Goal: Transaction & Acquisition: Book appointment/travel/reservation

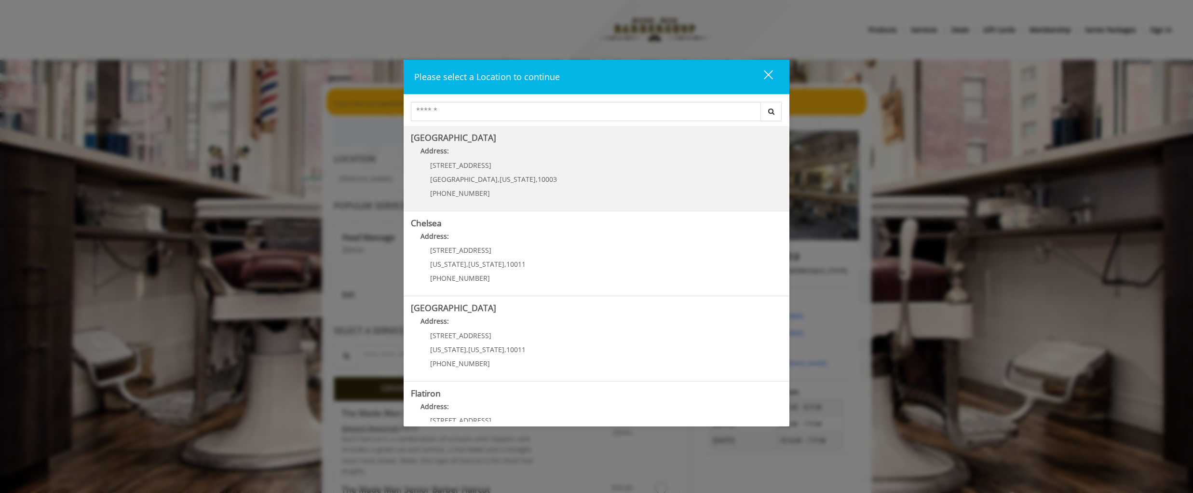
click at [478, 170] on div "[STREET_ADDRESS][US_STATE] (212) 598-1840" at bounding box center [486, 183] width 151 height 42
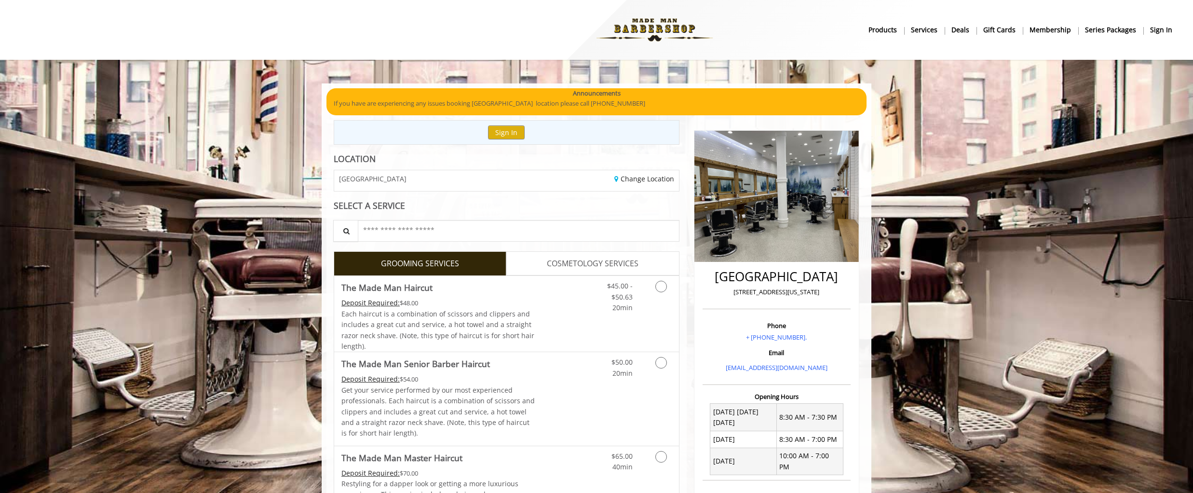
scroll to position [48, 0]
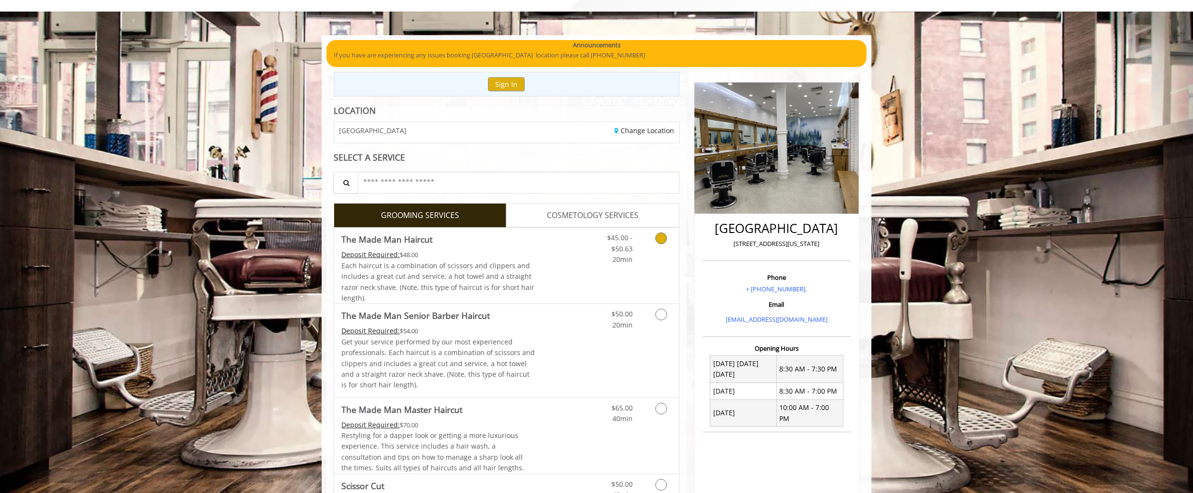
click at [661, 241] on icon "Grooming services" at bounding box center [662, 239] width 12 height 12
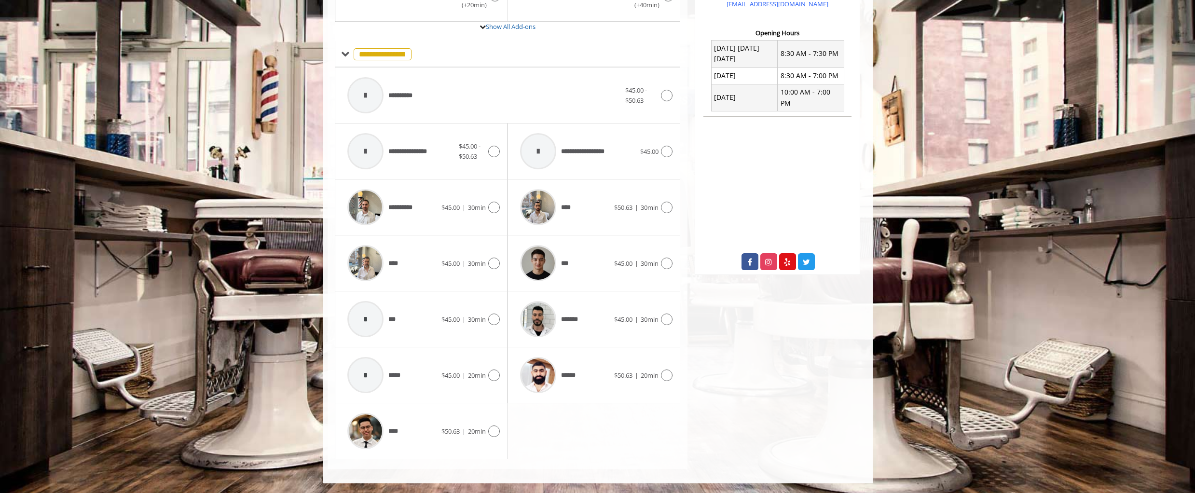
scroll to position [315, 0]
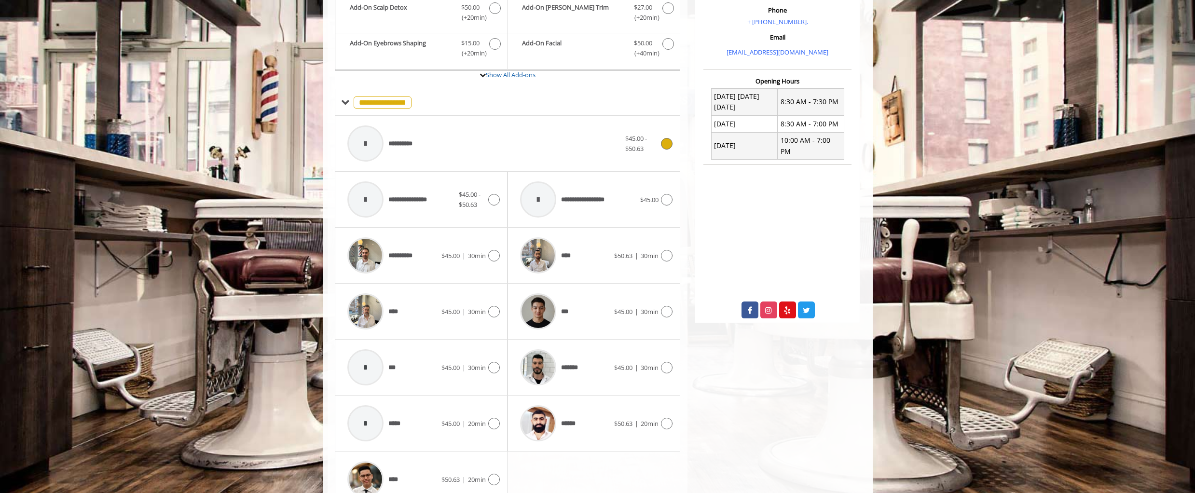
click at [483, 140] on div "**********" at bounding box center [484, 144] width 283 height 46
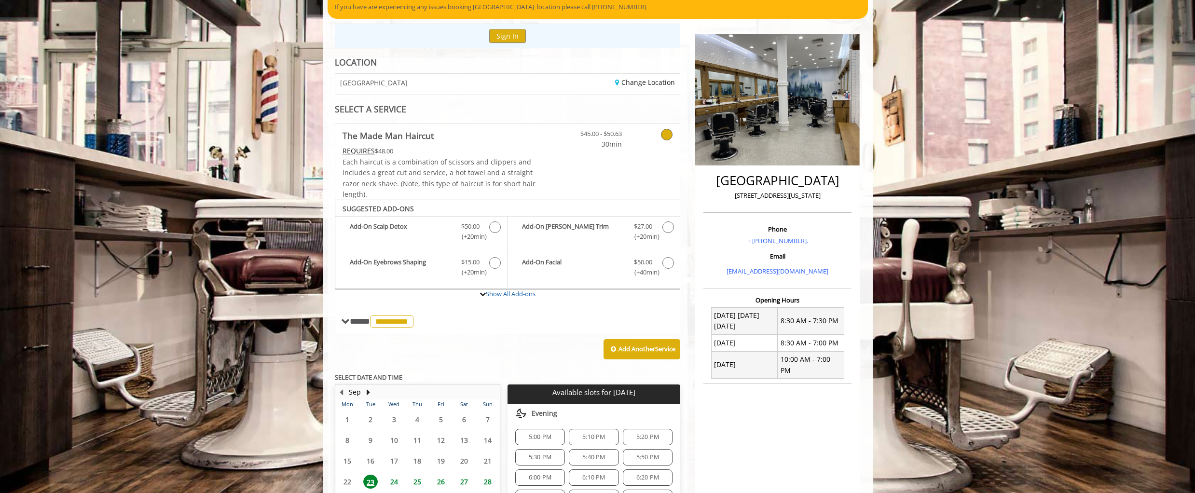
scroll to position [145, 0]
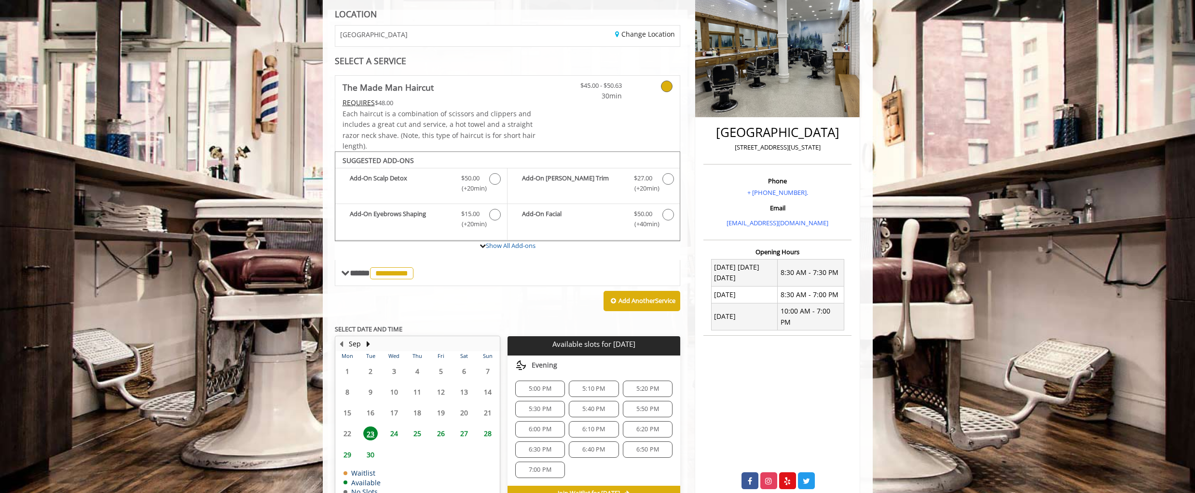
click at [542, 452] on span "6:30 PM" at bounding box center [540, 450] width 23 height 8
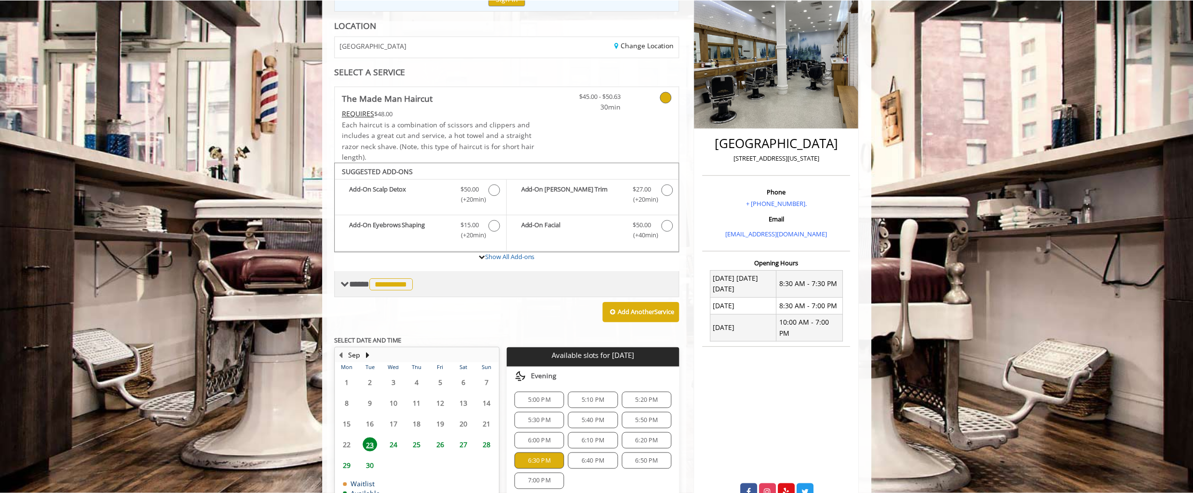
scroll to position [37, 0]
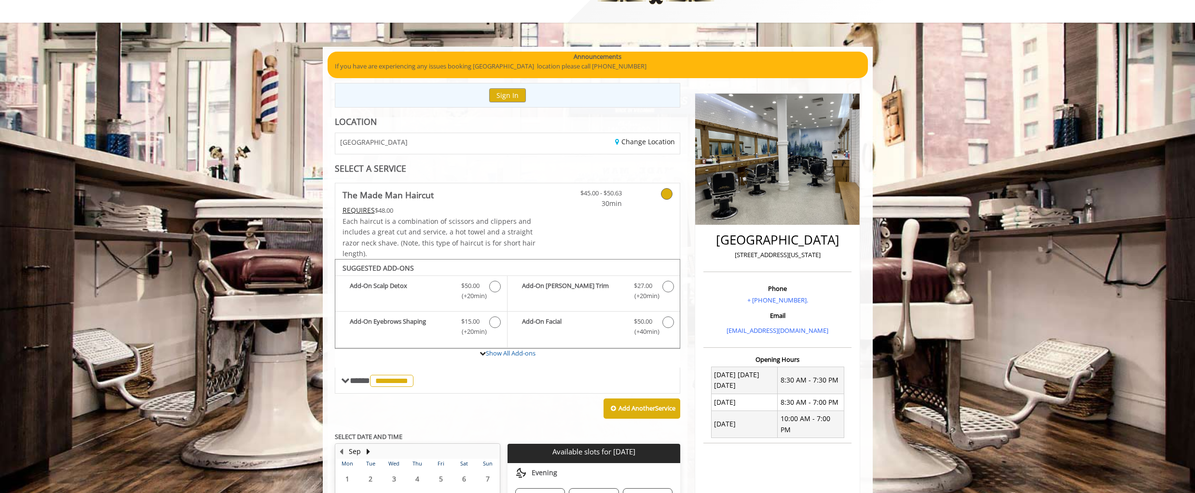
click at [663, 198] on icon at bounding box center [667, 194] width 12 height 12
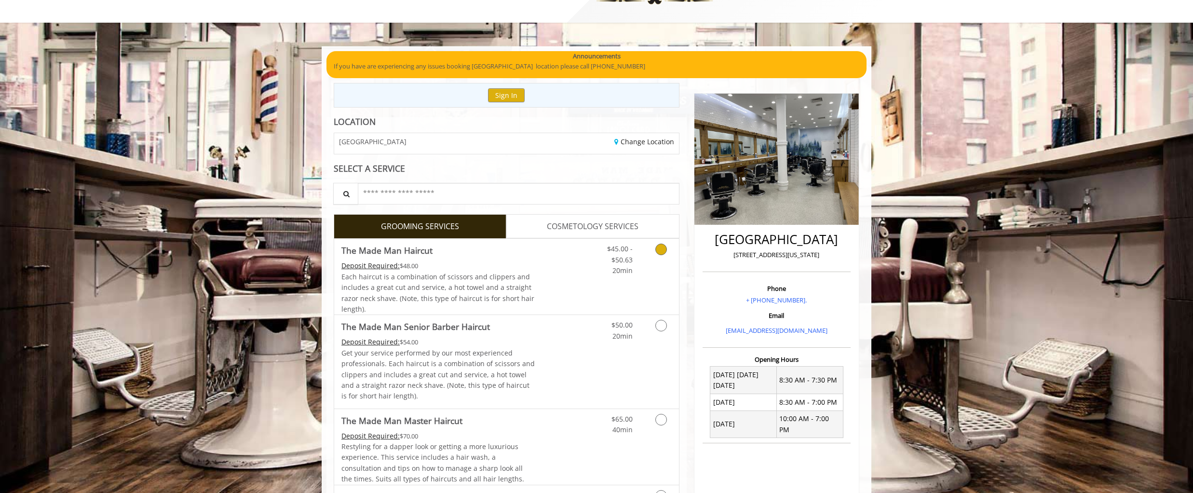
click at [665, 249] on icon "Grooming services" at bounding box center [662, 250] width 12 height 12
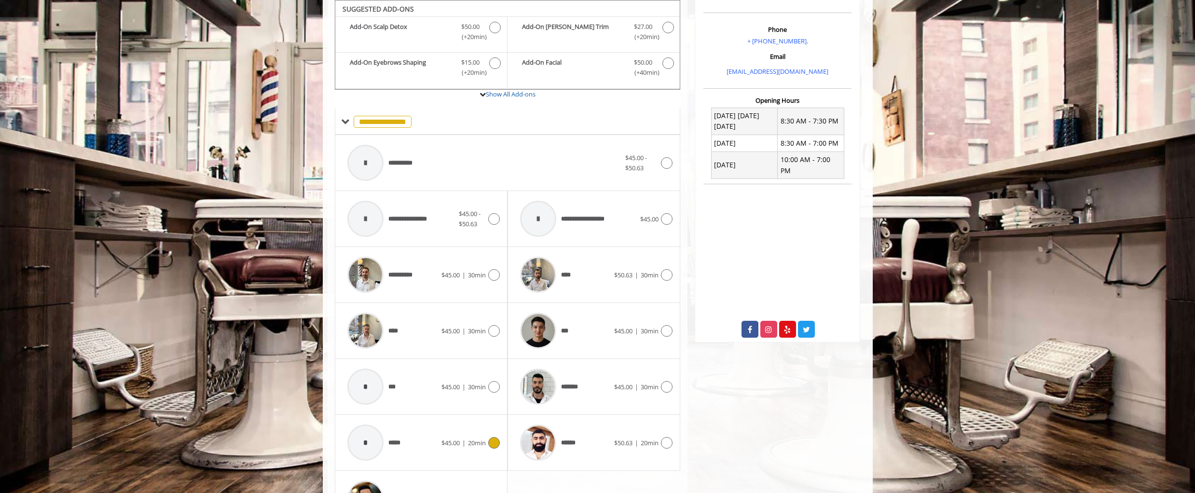
scroll to position [344, 0]
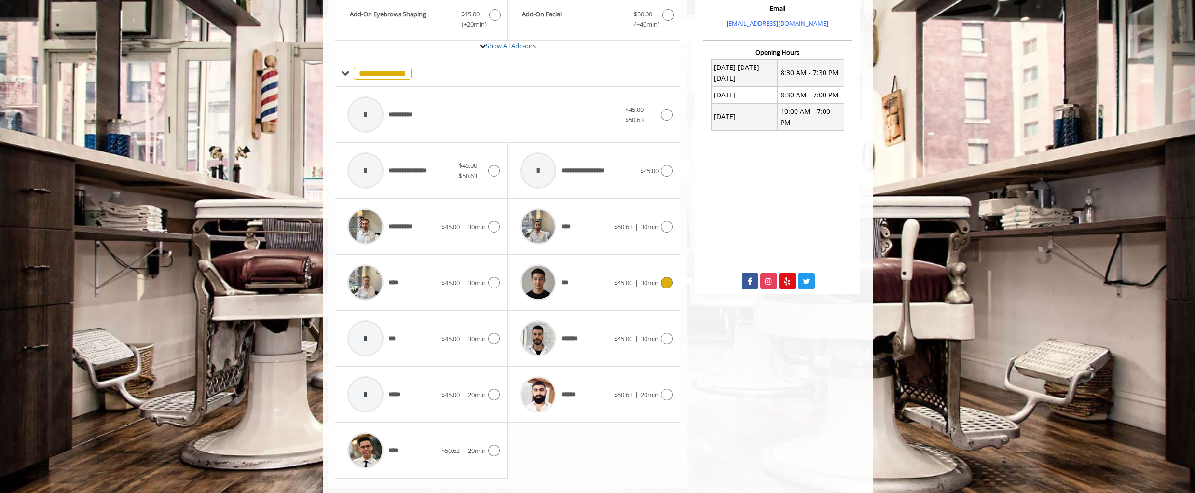
click at [662, 287] on div at bounding box center [665, 283] width 14 height 12
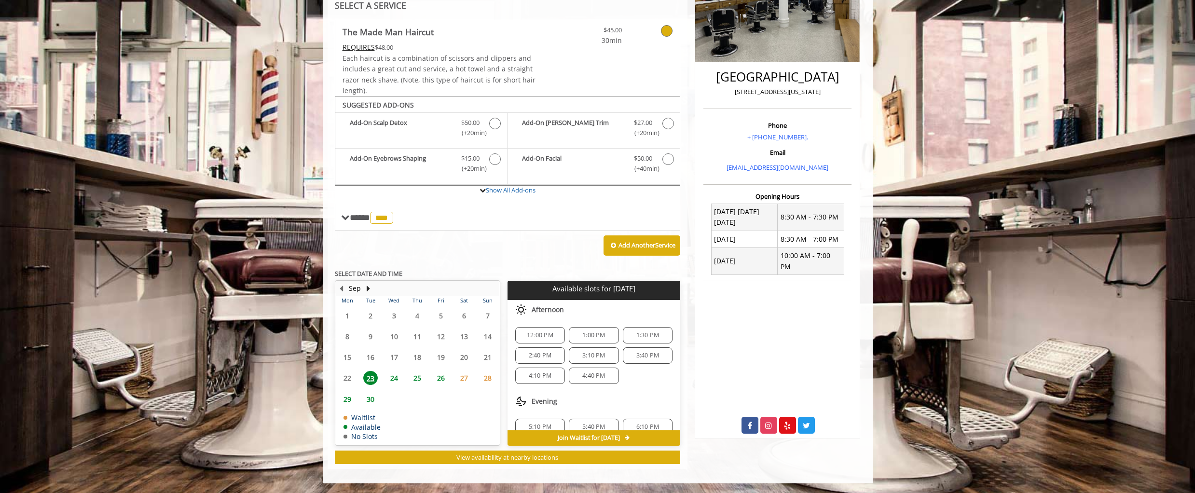
scroll to position [33, 0]
click at [550, 416] on span "7:00 PM" at bounding box center [540, 415] width 23 height 8
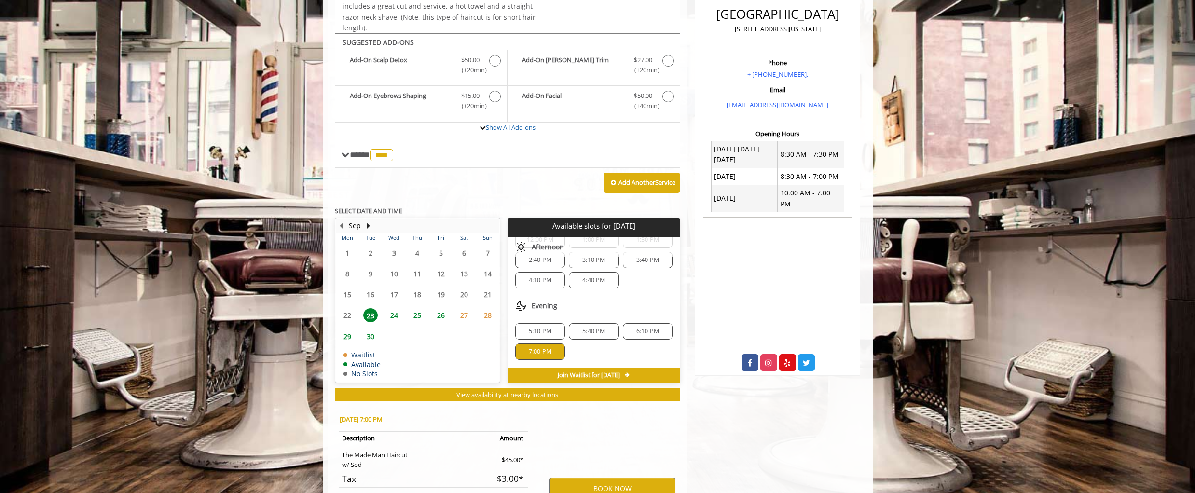
scroll to position [375, 0]
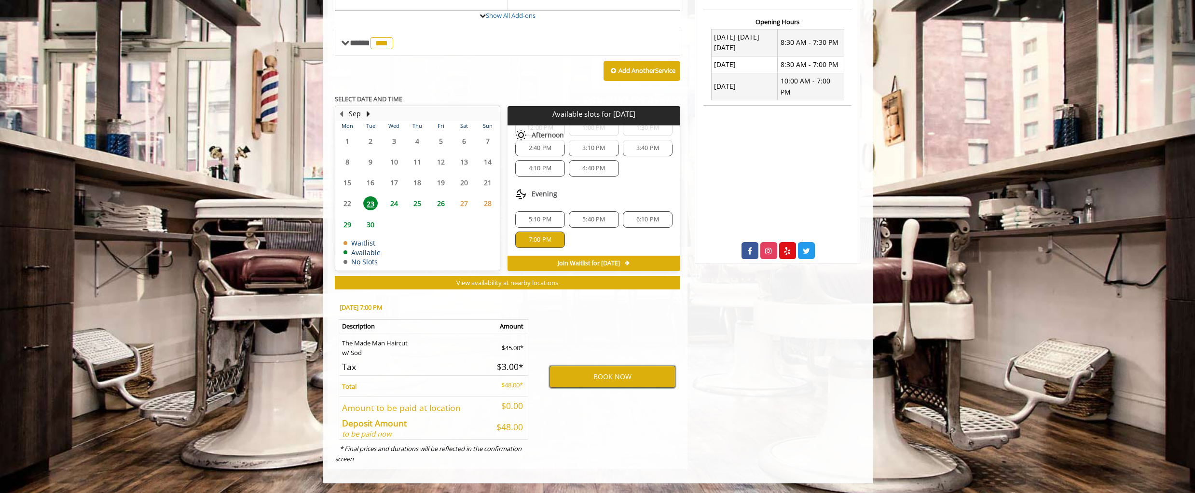
click at [599, 376] on button "BOOK NOW" at bounding box center [612, 377] width 126 height 22
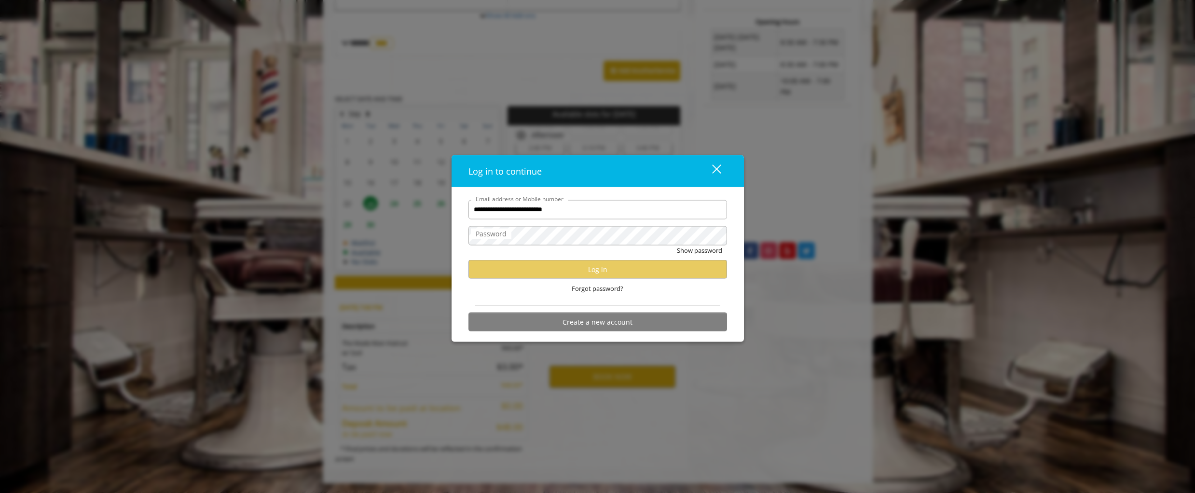
type input "**********"
click at [677, 245] on button "Show password" at bounding box center [699, 250] width 45 height 10
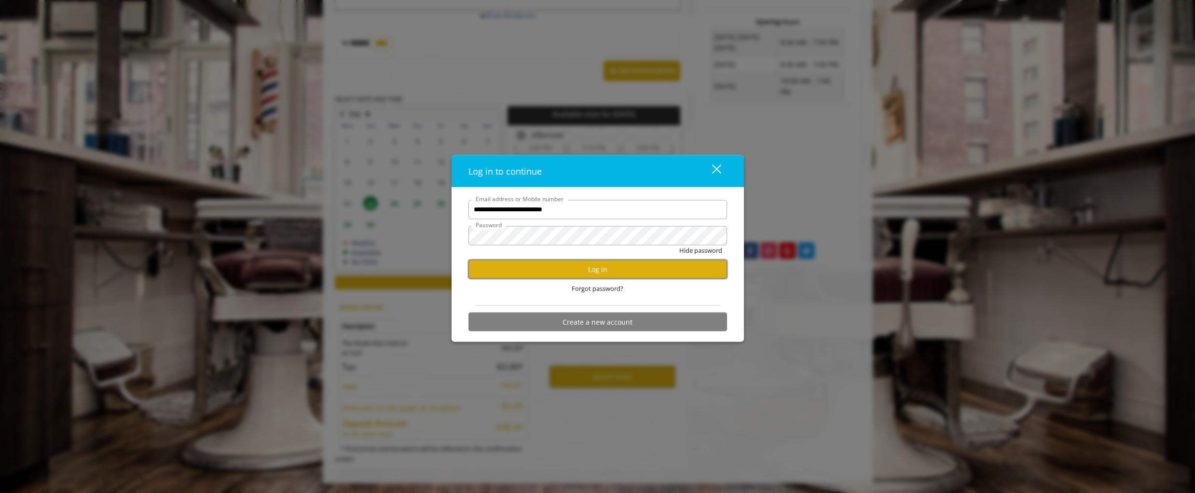
click at [468, 260] on button "Log in" at bounding box center [597, 269] width 259 height 19
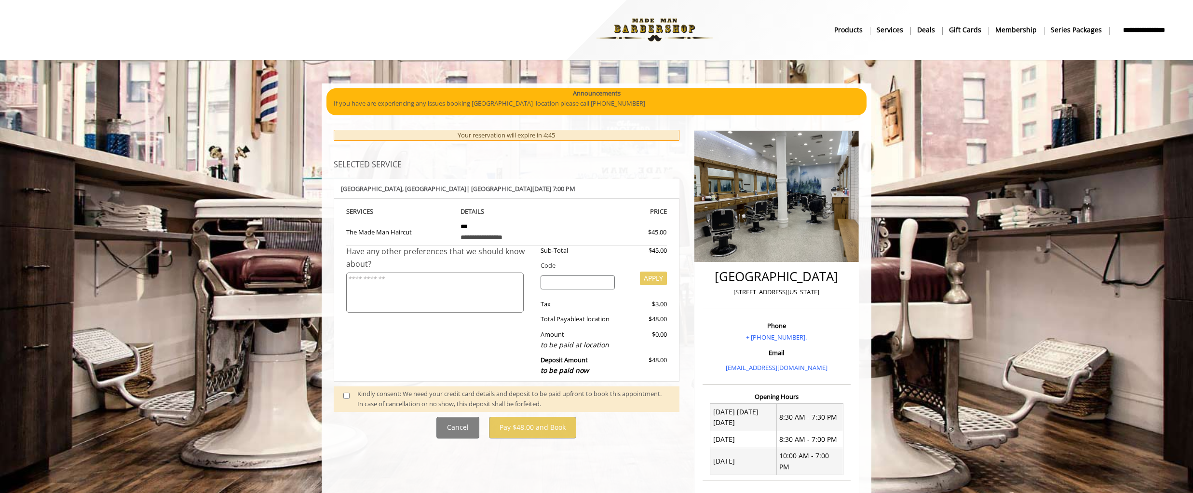
click at [344, 399] on span at bounding box center [350, 399] width 28 height 20
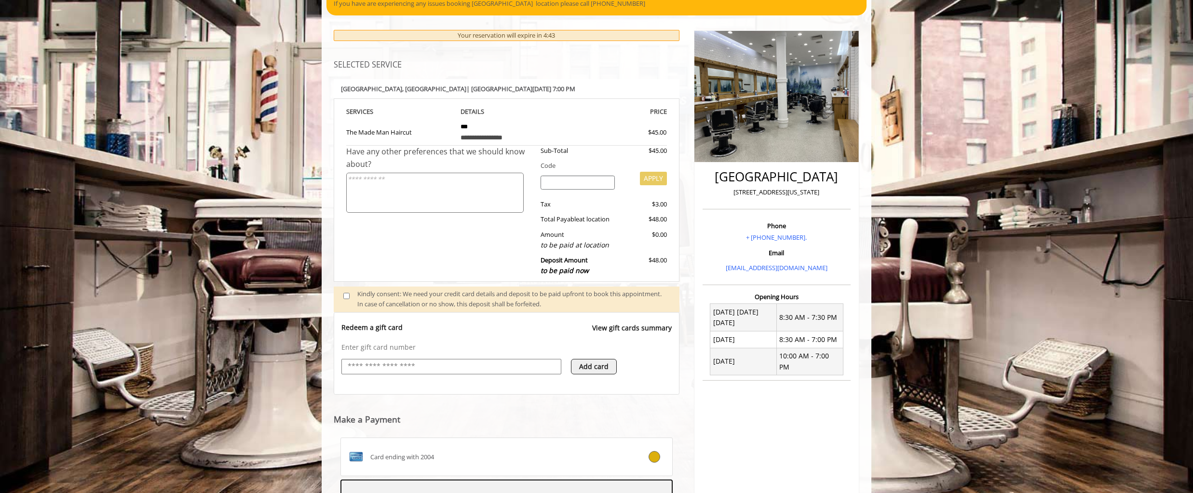
scroll to position [247, 0]
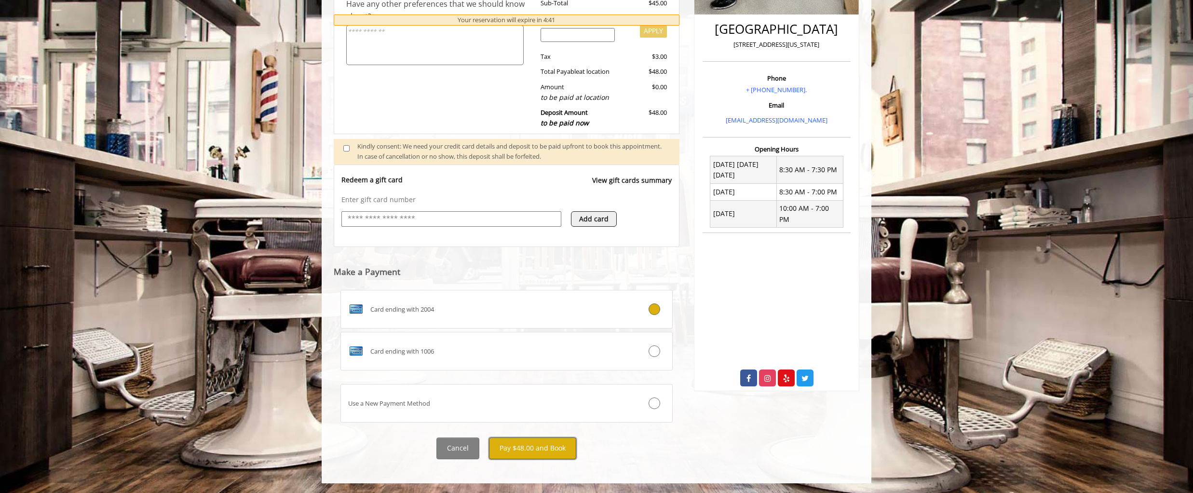
click at [526, 453] on button "Pay $48.00 and Book" at bounding box center [532, 449] width 87 height 22
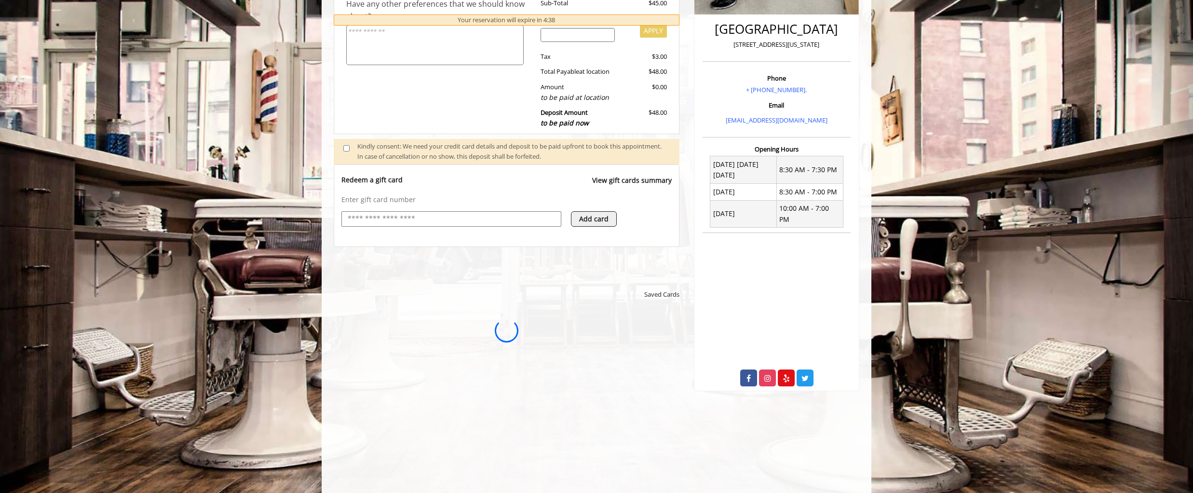
scroll to position [0, 0]
